Goal: Task Accomplishment & Management: Manage account settings

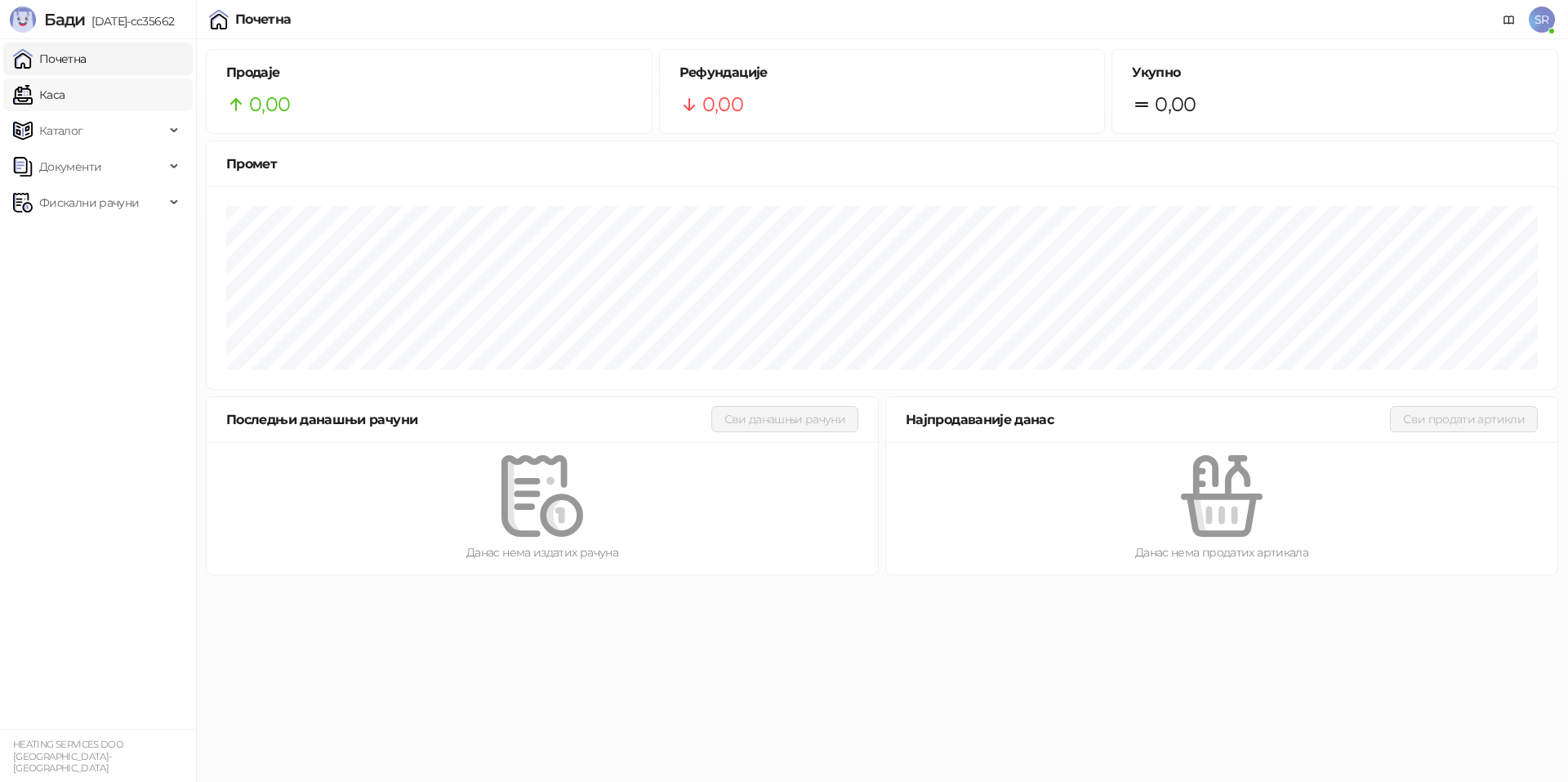
click at [62, 94] on link "Каса" at bounding box center [39, 94] width 51 height 32
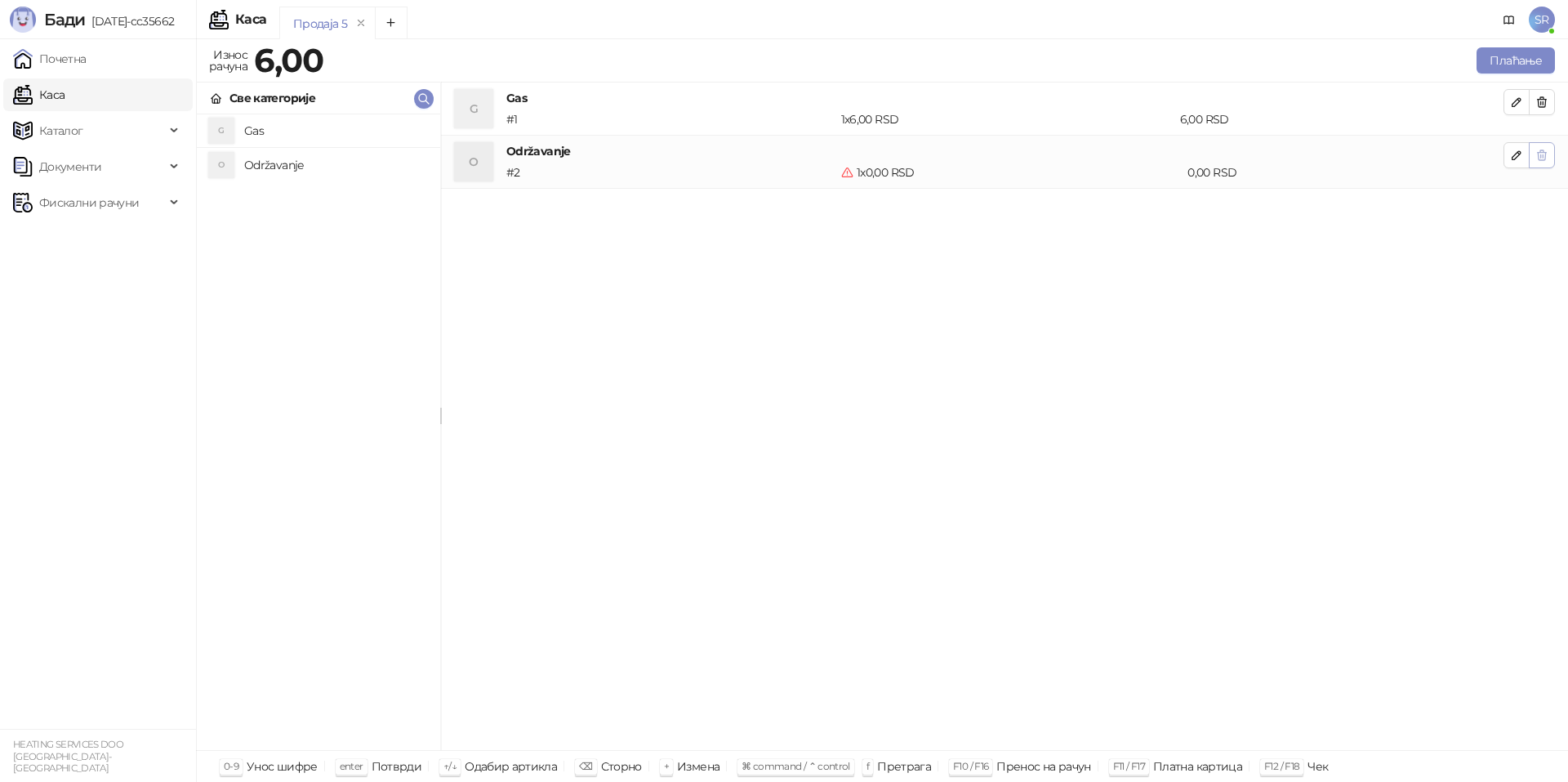
click at [1545, 158] on icon "button" at bounding box center [1542, 155] width 13 height 13
click at [1541, 107] on icon "button" at bounding box center [1542, 102] width 9 height 10
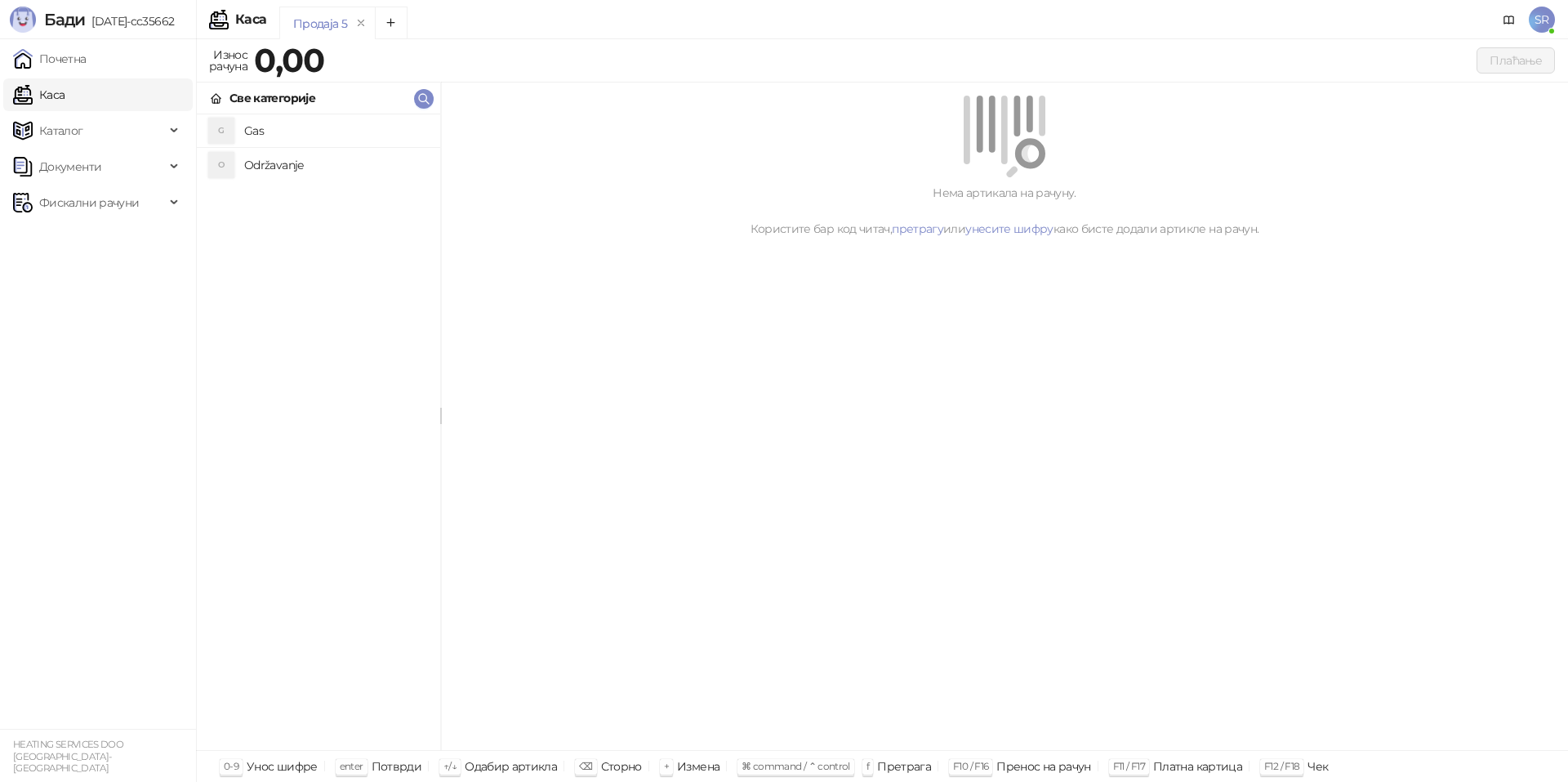
click at [853, 447] on div "Нема артикала на рачуну. Користите бар код читач, претрагу или унесите шифру ка…" at bounding box center [1005, 416] width 1127 height 668
click at [172, 134] on div "Каталог" at bounding box center [98, 130] width 190 height 32
click at [787, 511] on div "Нема артикала на рачуну. Користите бар код читач, претрагу или унесите шифру ка…" at bounding box center [1005, 416] width 1127 height 668
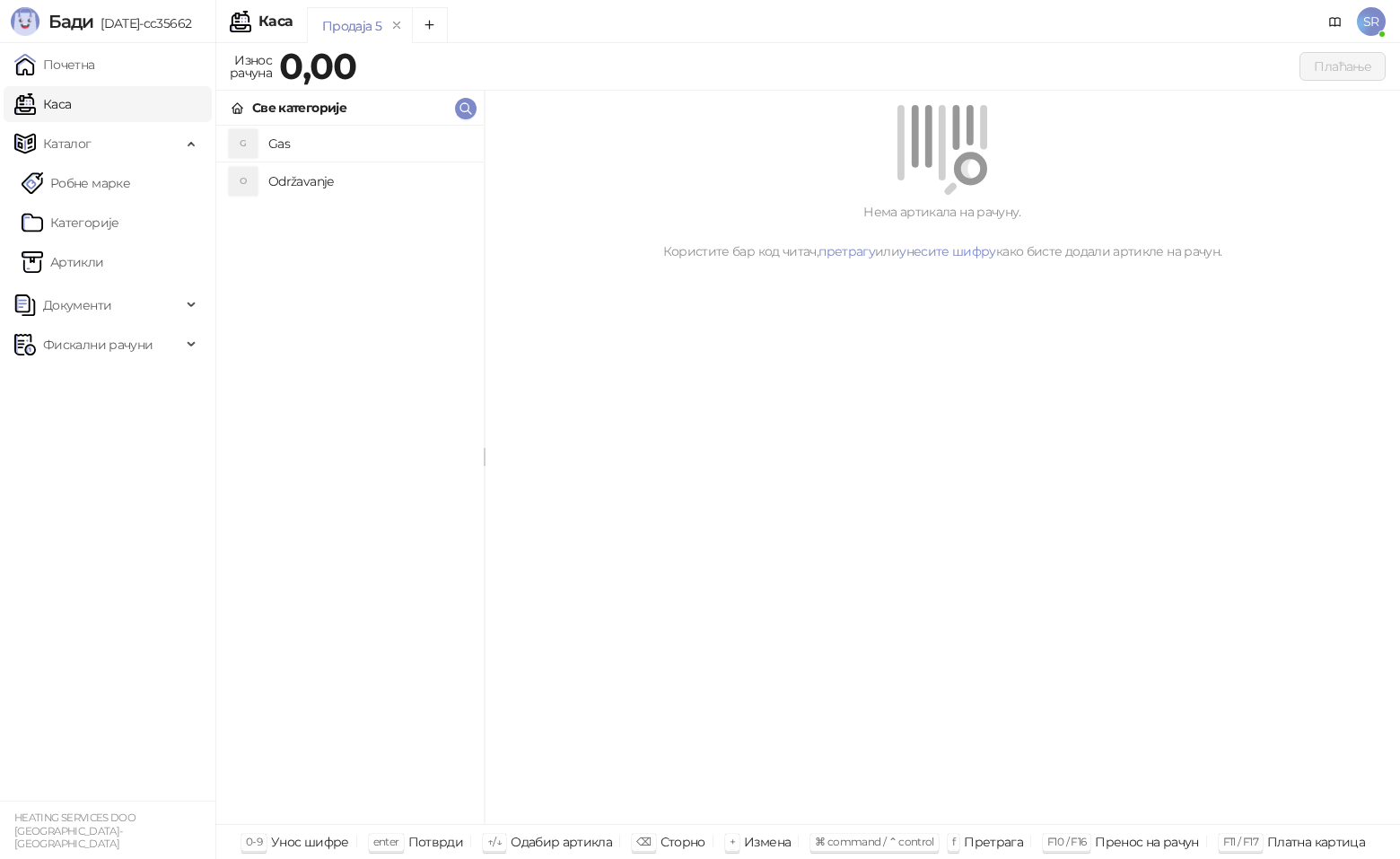
click at [930, 718] on div "Нема артикала на рачуну. Користите бар код читач, претрагу или унесите шифру ка…" at bounding box center [942, 457] width 915 height 734
click at [1061, 827] on div "0-9 Унос шифре enter Потврди ↑/↓ Одабир артикла ⌫ Сторно + Измена ⌘ command / ⌃…" at bounding box center [808, 840] width 1185 height 35
click at [273, 141] on h4 "Gas" at bounding box center [369, 143] width 201 height 29
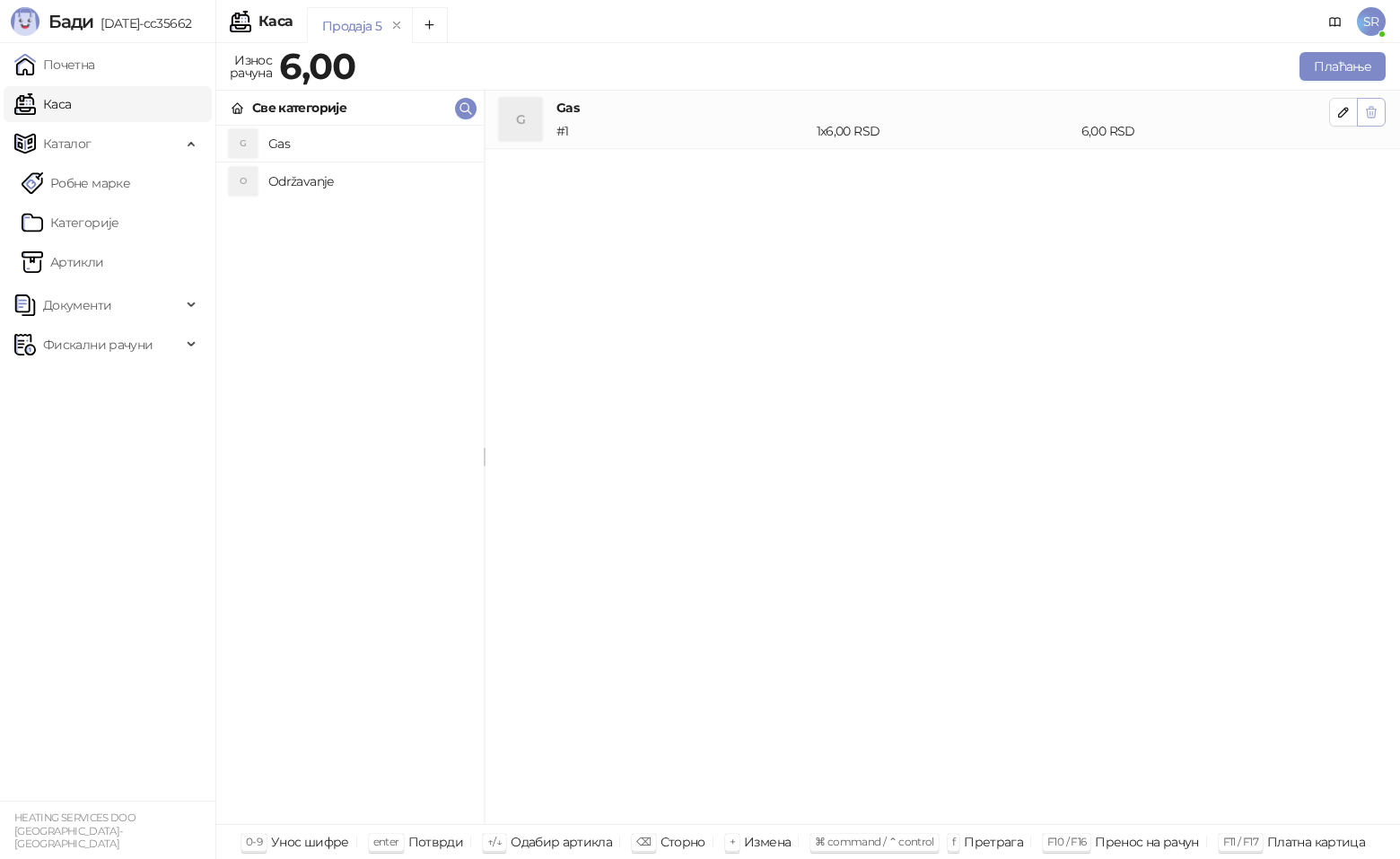
click at [1372, 115] on icon "button" at bounding box center [1371, 112] width 10 height 11
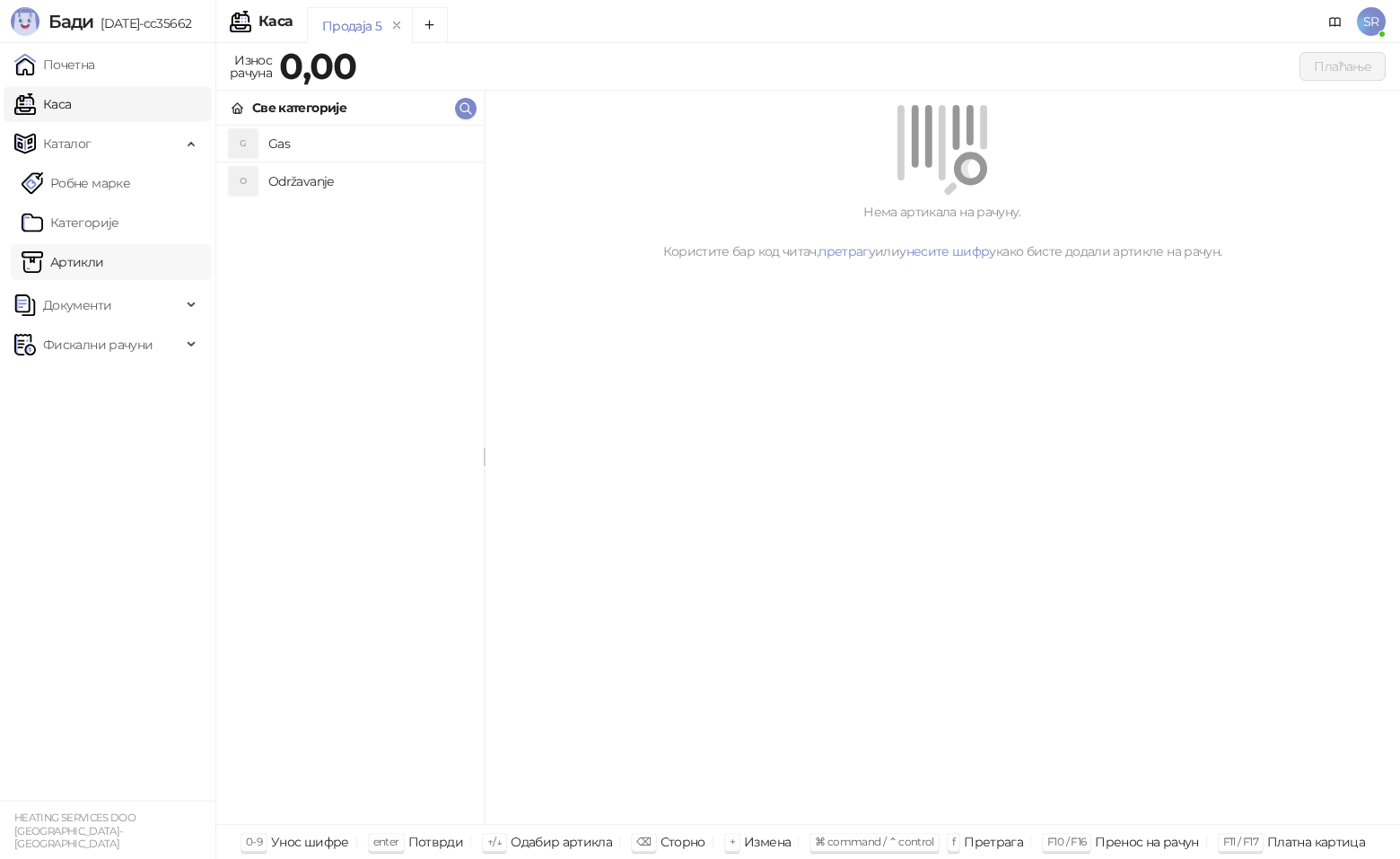
click at [104, 257] on link "Артикли" at bounding box center [63, 262] width 83 height 36
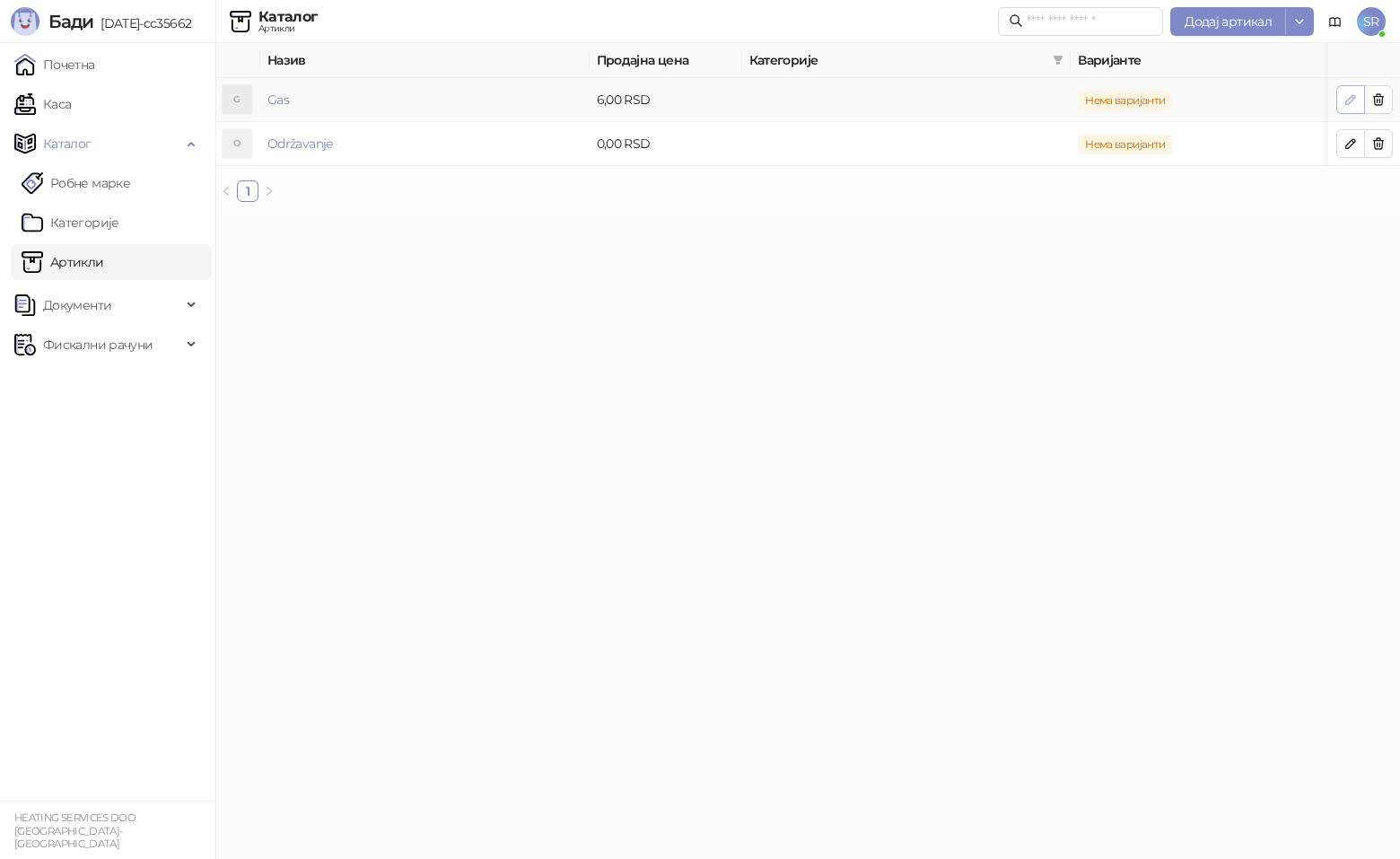
click at [1345, 104] on icon "button" at bounding box center [1351, 100] width 15 height 15
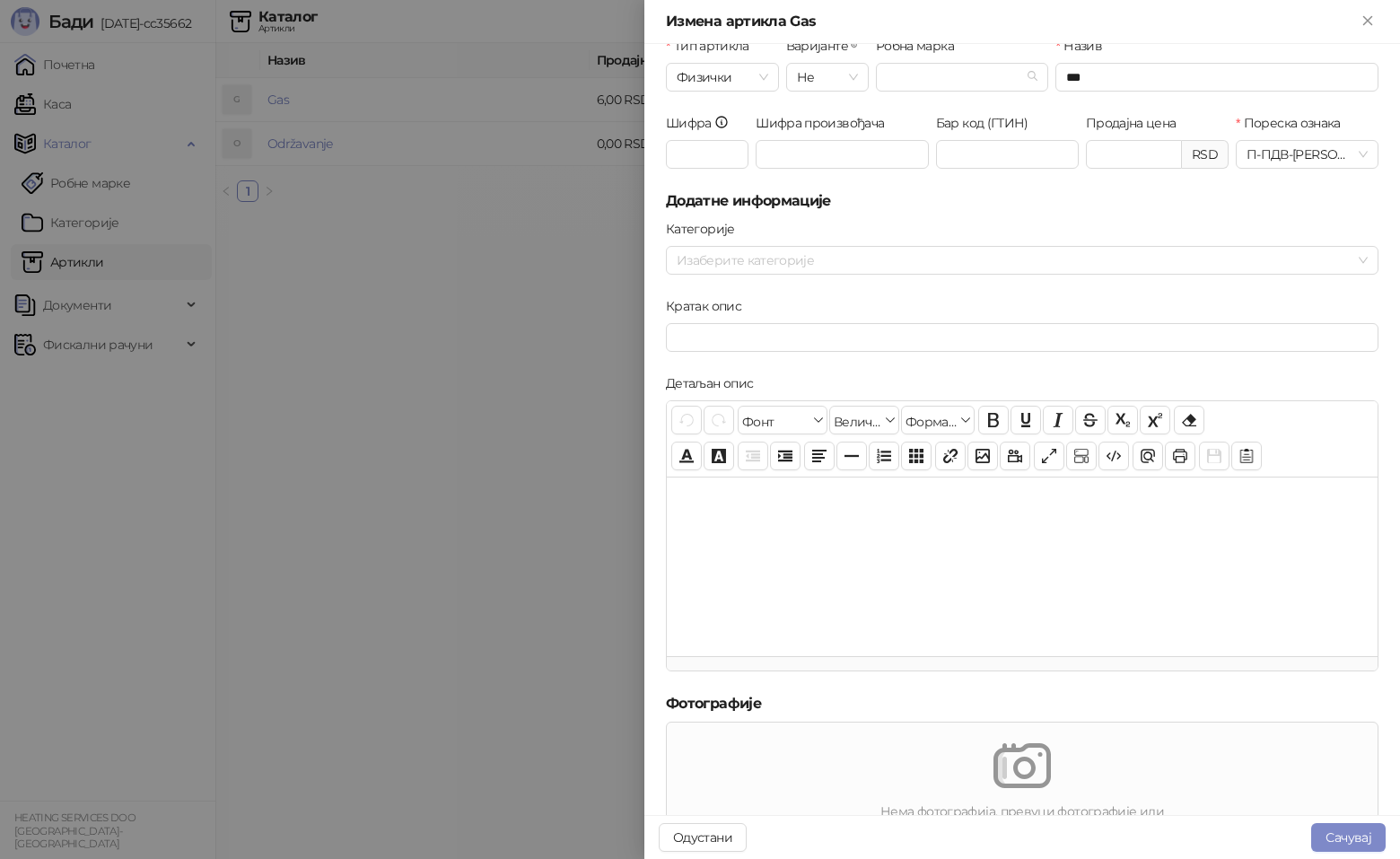
scroll to position [90, 0]
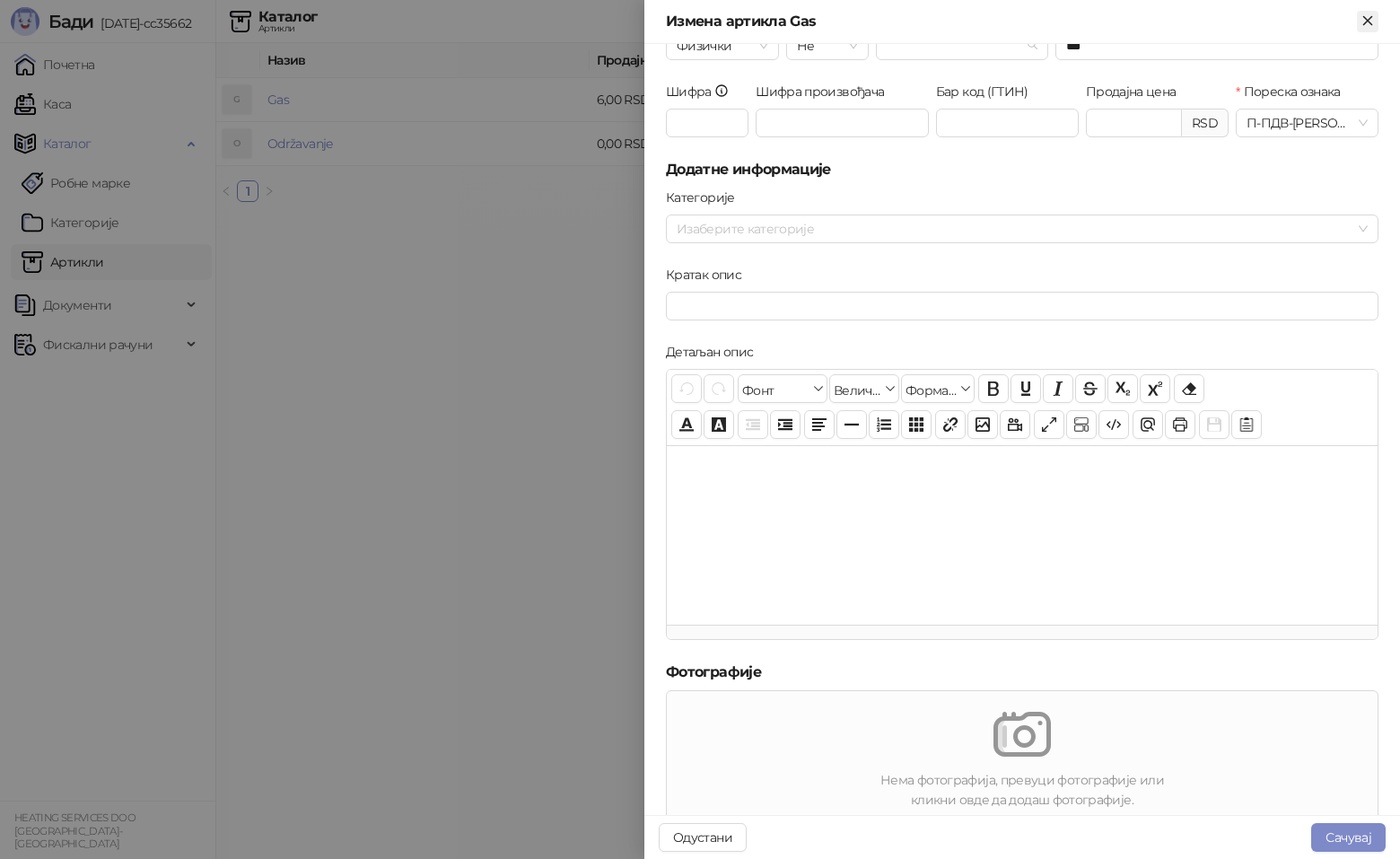
drag, startPoint x: 1370, startPoint y: 15, endPoint x: 1361, endPoint y: 24, distance: 12.7
click at [1370, 15] on icon "Close" at bounding box center [1367, 21] width 16 height 16
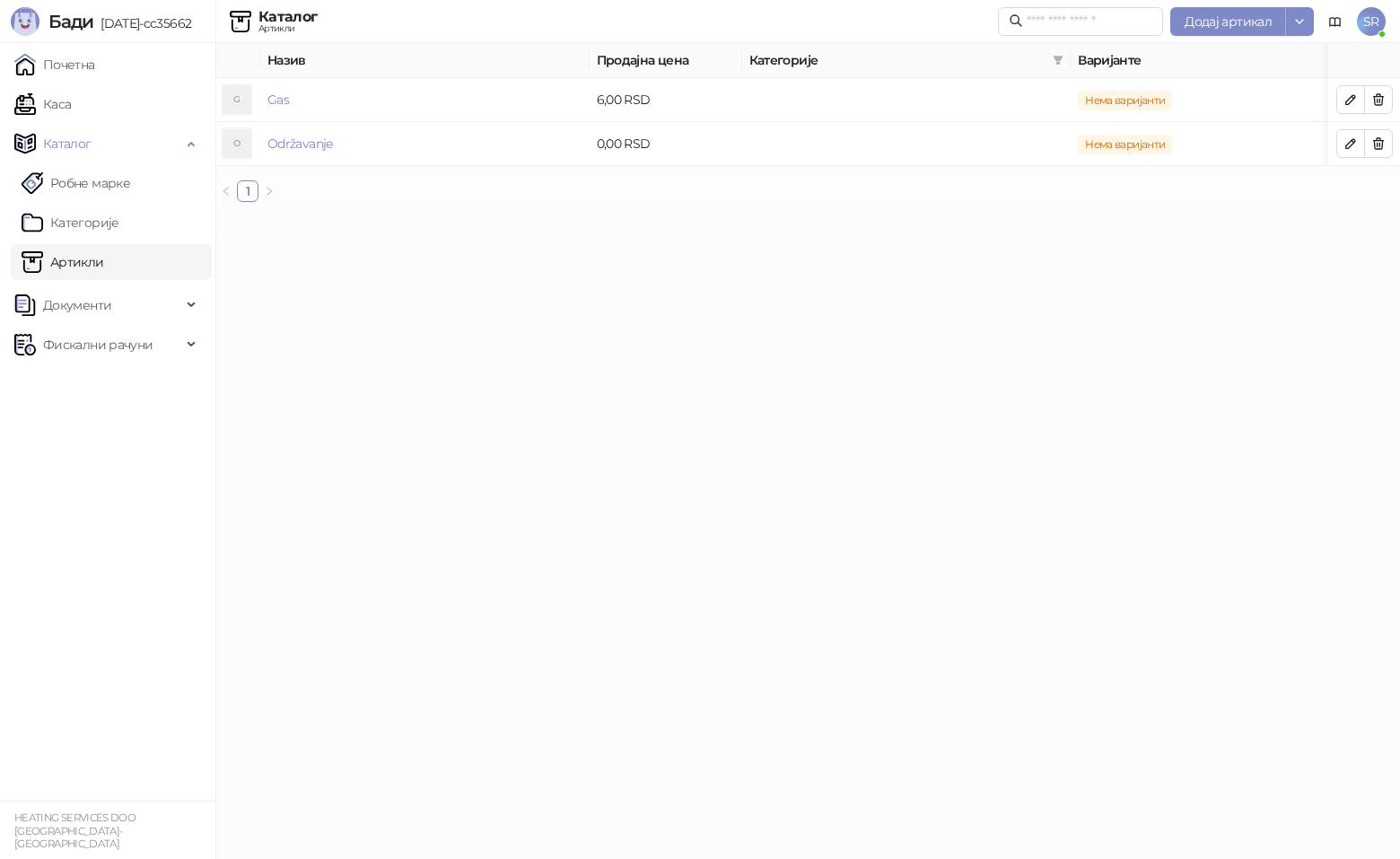
click at [935, 216] on html "[PERSON_NAME] [DATE]-cc35662 Почетна Каса Каталог Робне марке Категорије Артикл…" at bounding box center [700, 108] width 1400 height 216
